Goal: Navigation & Orientation: Find specific page/section

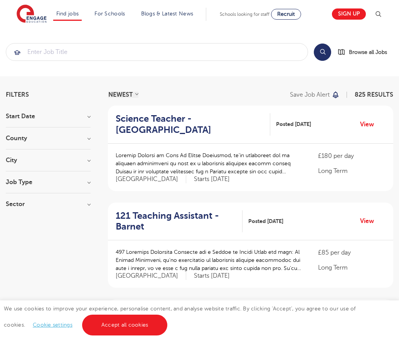
scroll to position [770, 0]
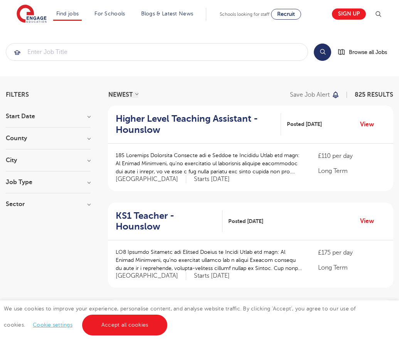
scroll to position [756, 0]
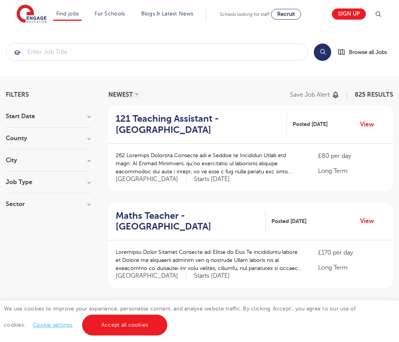
scroll to position [756, 0]
